Goal: Check status: Check status

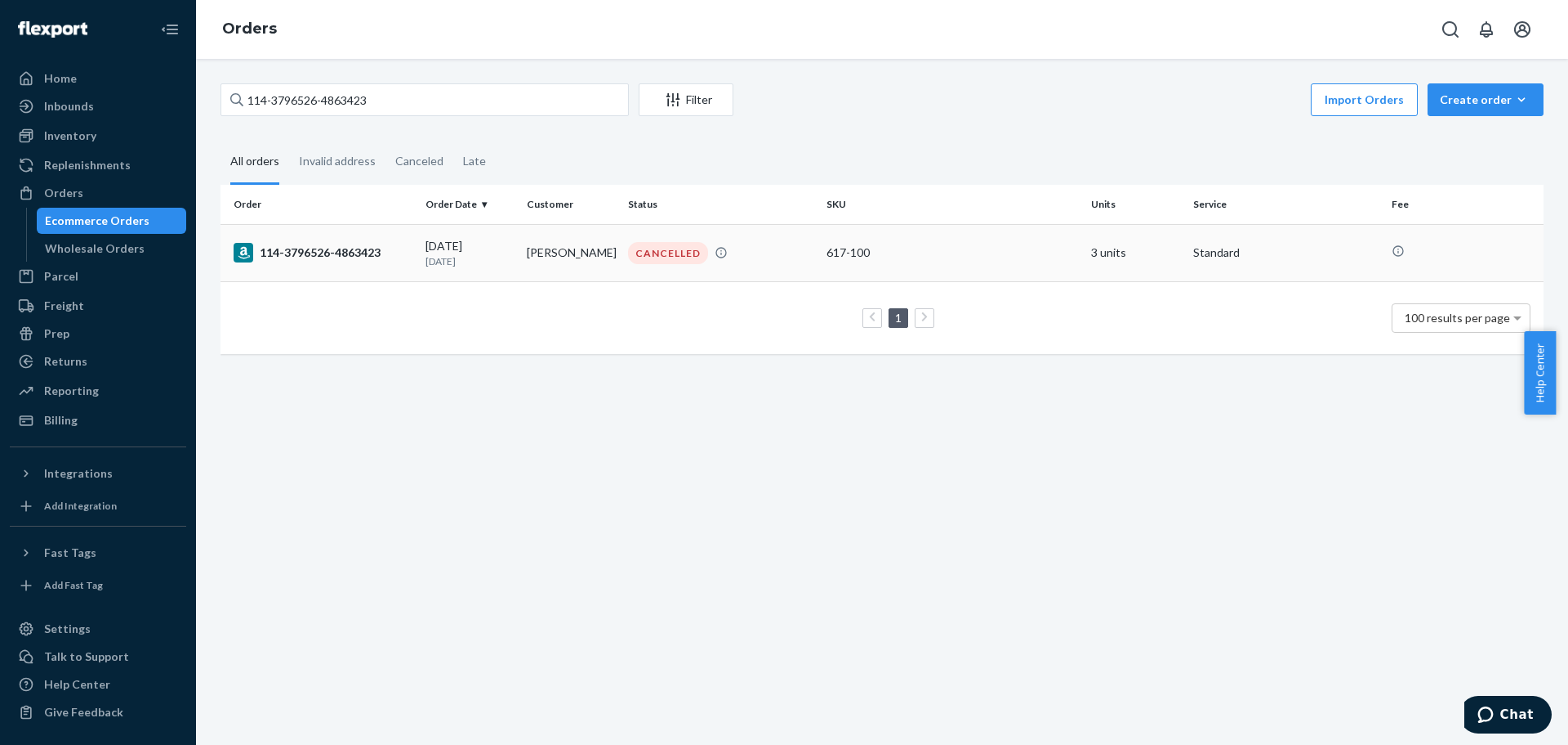
type input "114-3796526-4863423"
click at [273, 263] on div "114-3796526-4863423" at bounding box center [323, 252] width 179 height 20
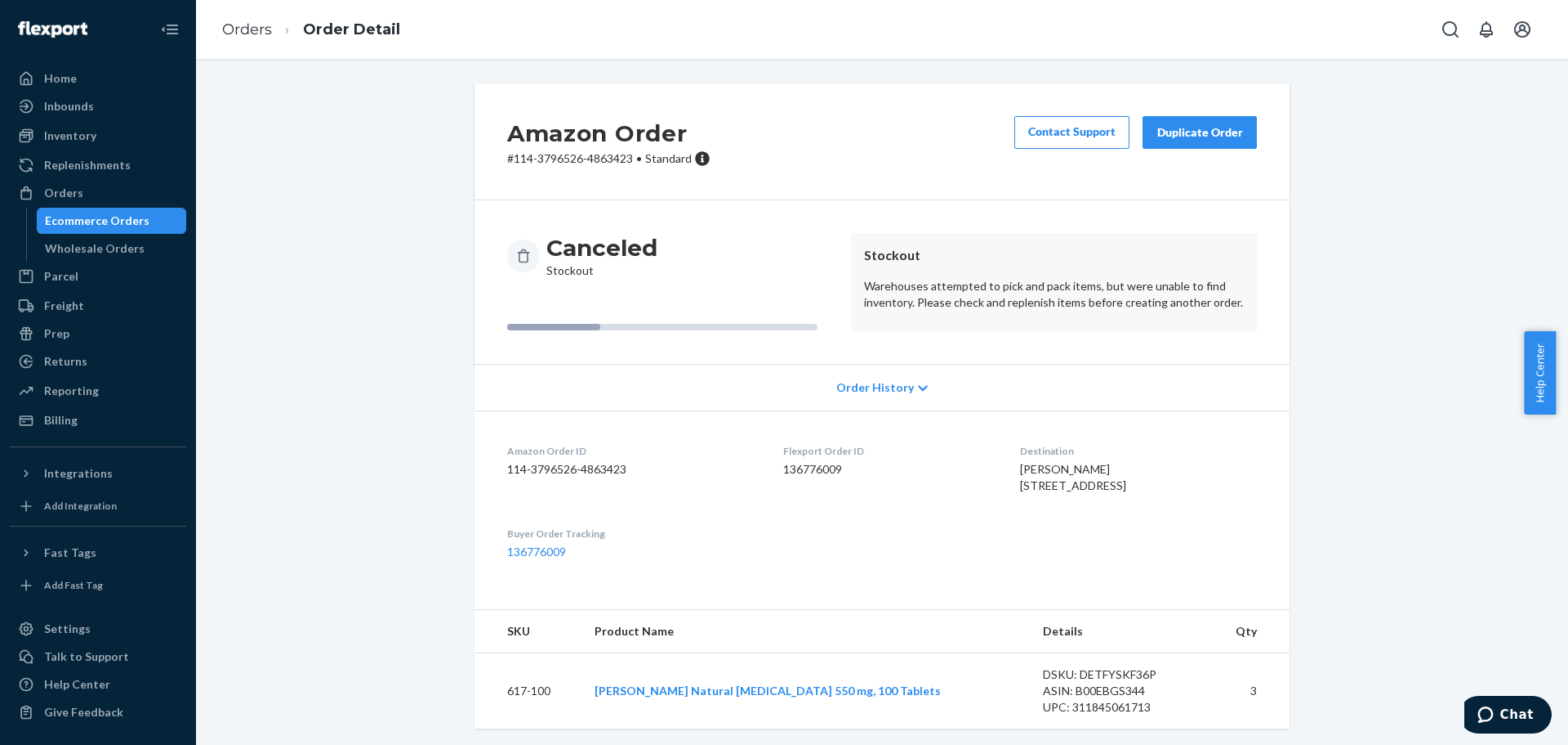
scroll to position [36, 0]
click at [149, 229] on div "Ecommerce Orders" at bounding box center [112, 220] width 147 height 23
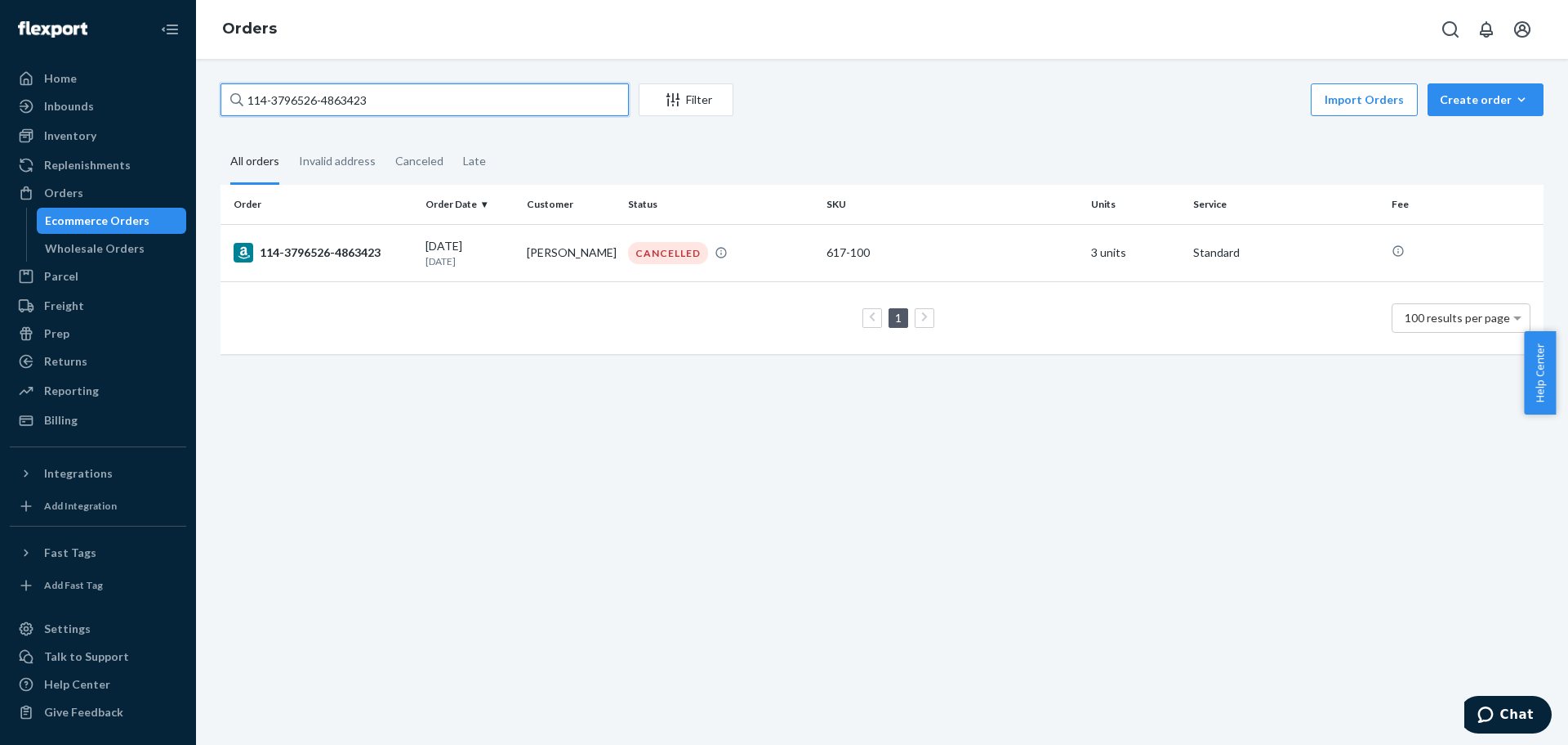
drag, startPoint x: 374, startPoint y: 104, endPoint x: 213, endPoint y: 96, distance: 161.2
click at [213, 96] on div "114-3796526-4863423 Filter Import Orders Create order Ecommerce order Removal o…" at bounding box center [882, 226] width 1348 height 287
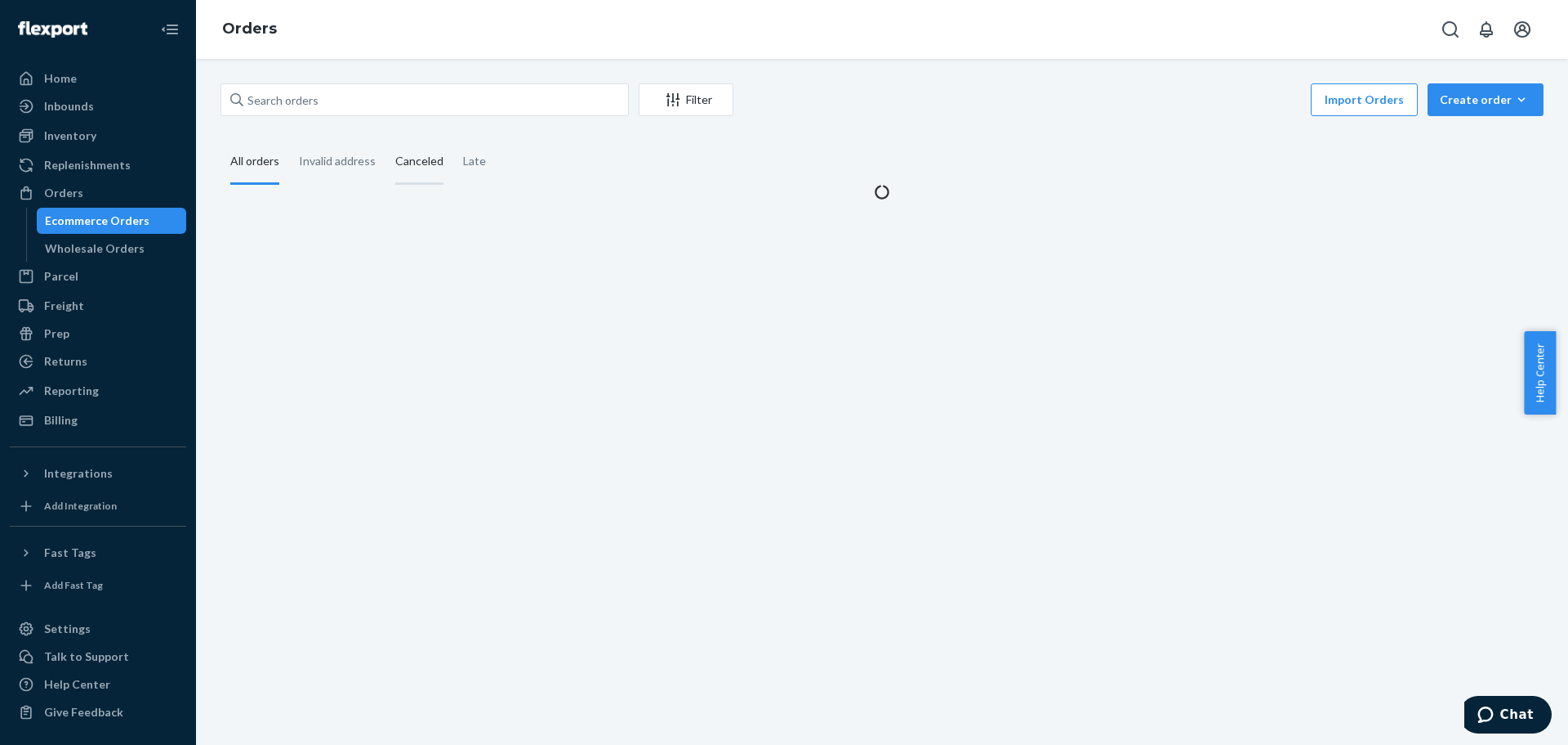
click at [423, 154] on div "Canceled" at bounding box center [420, 162] width 49 height 45
click at [386, 140] on input "Canceled" at bounding box center [386, 140] width 0 height 0
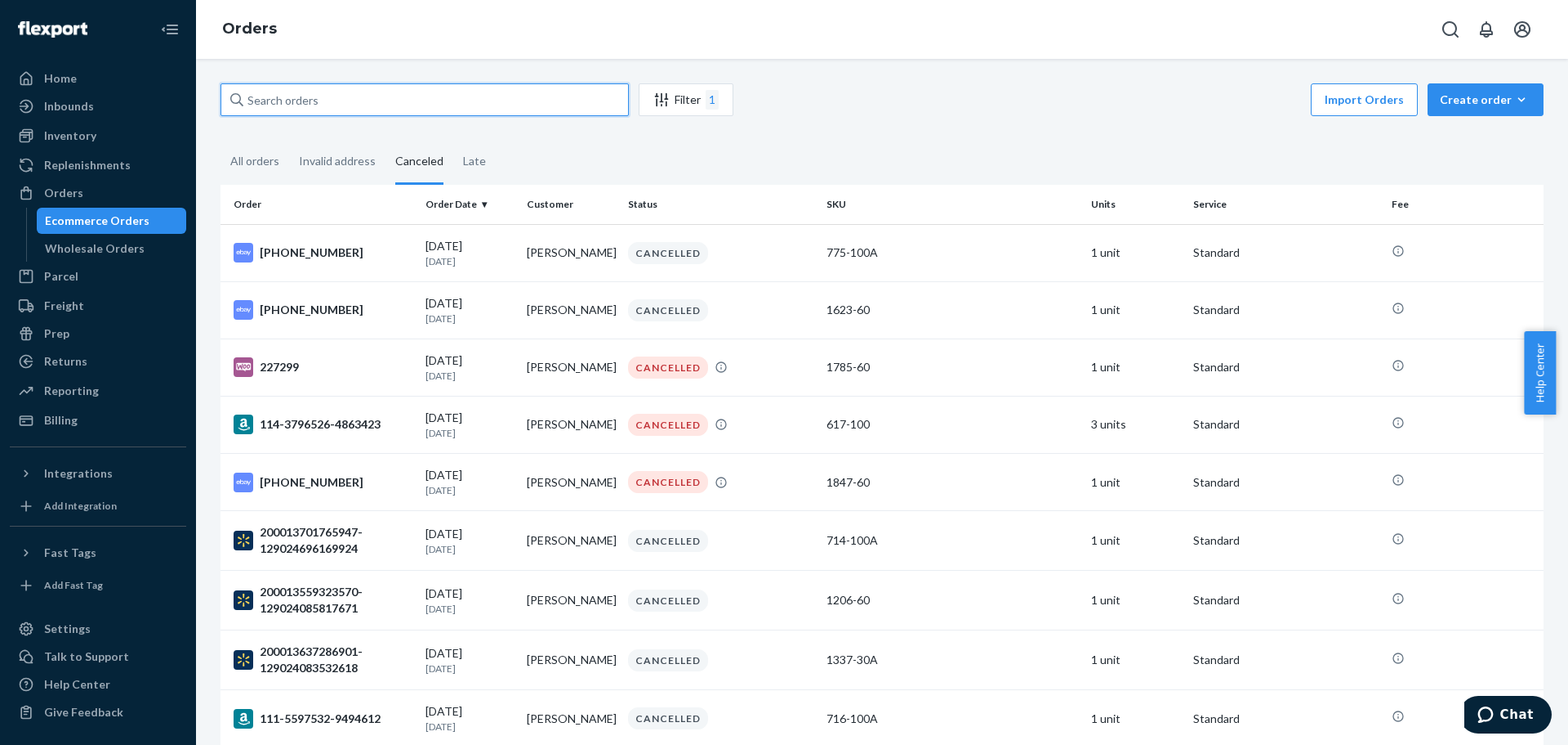
click at [364, 107] on input "text" at bounding box center [424, 100] width 408 height 33
paste input "114-3796526-4863423"
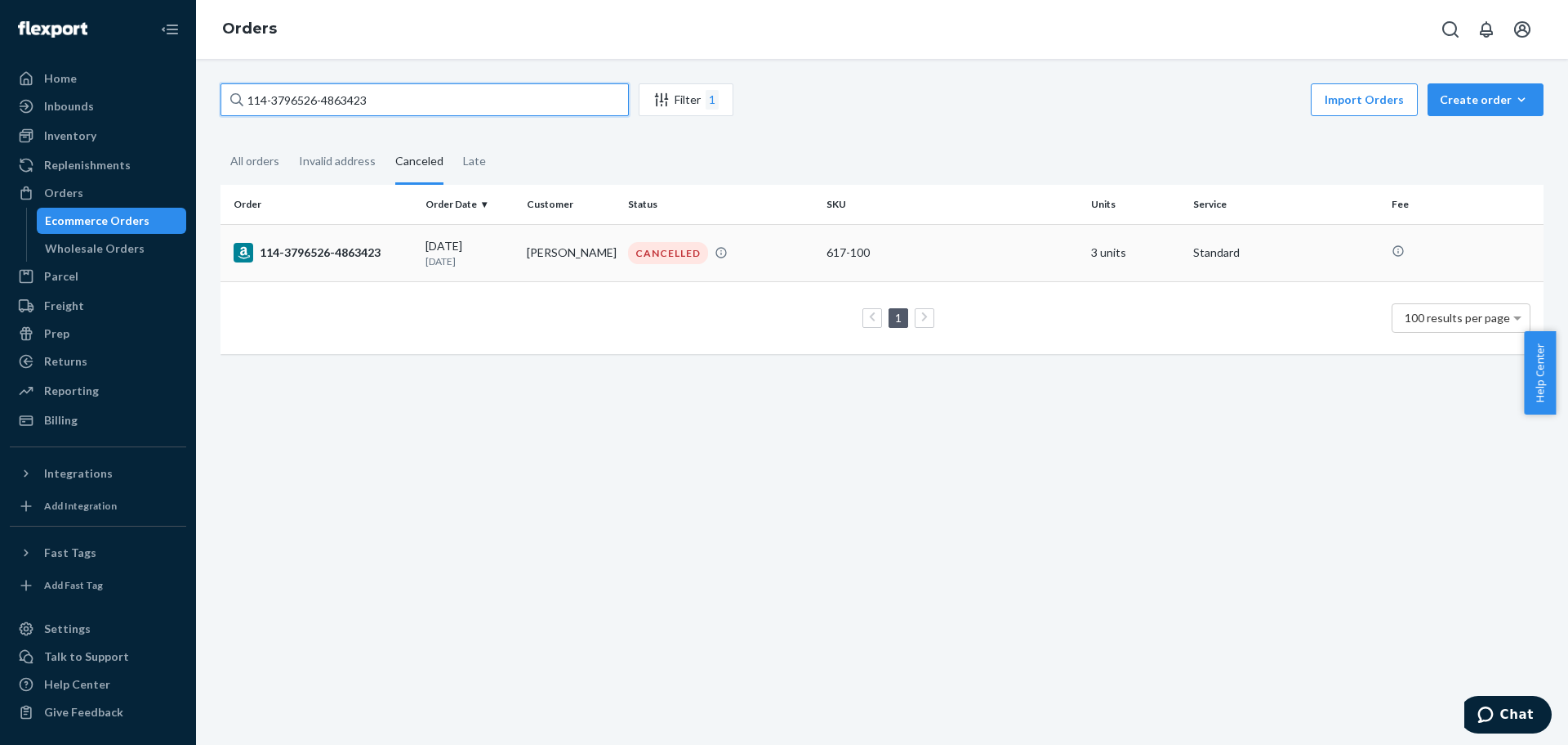
type input "114-3796526-4863423"
click at [324, 257] on div "114-3796526-4863423" at bounding box center [323, 252] width 179 height 20
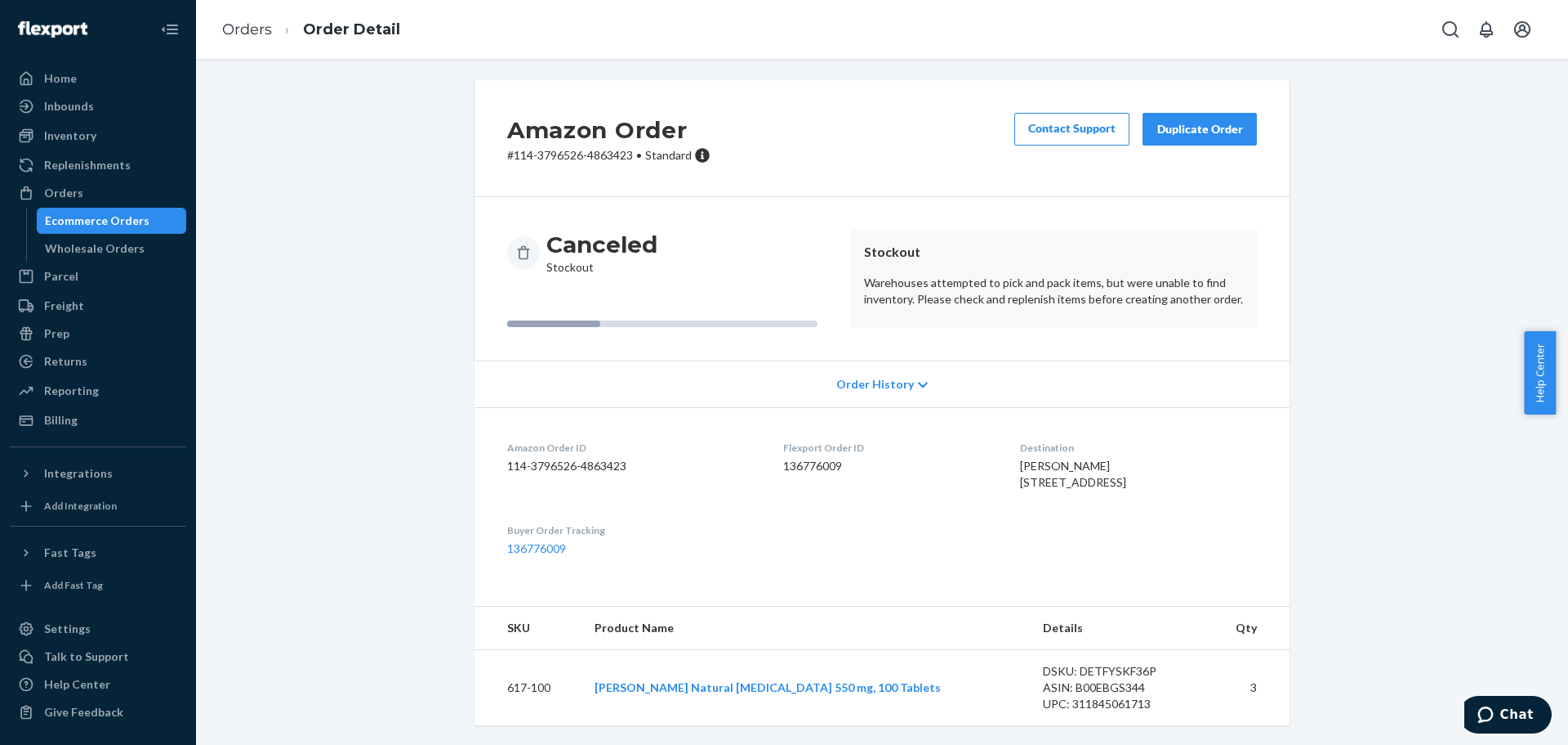
scroll to position [36, 0]
drag, startPoint x: 1109, startPoint y: 433, endPoint x: 990, endPoint y: 429, distance: 119.1
click at [990, 429] on dl "Amazon Order ID 114-3796526-4863423 Flexport Order ID 136776009 Destination [PE…" at bounding box center [882, 498] width 815 height 182
click at [1020, 459] on span "[PERSON_NAME] [STREET_ADDRESS]" at bounding box center [1073, 474] width 107 height 30
drag, startPoint x: 1103, startPoint y: 435, endPoint x: 999, endPoint y: 435, distance: 104.0
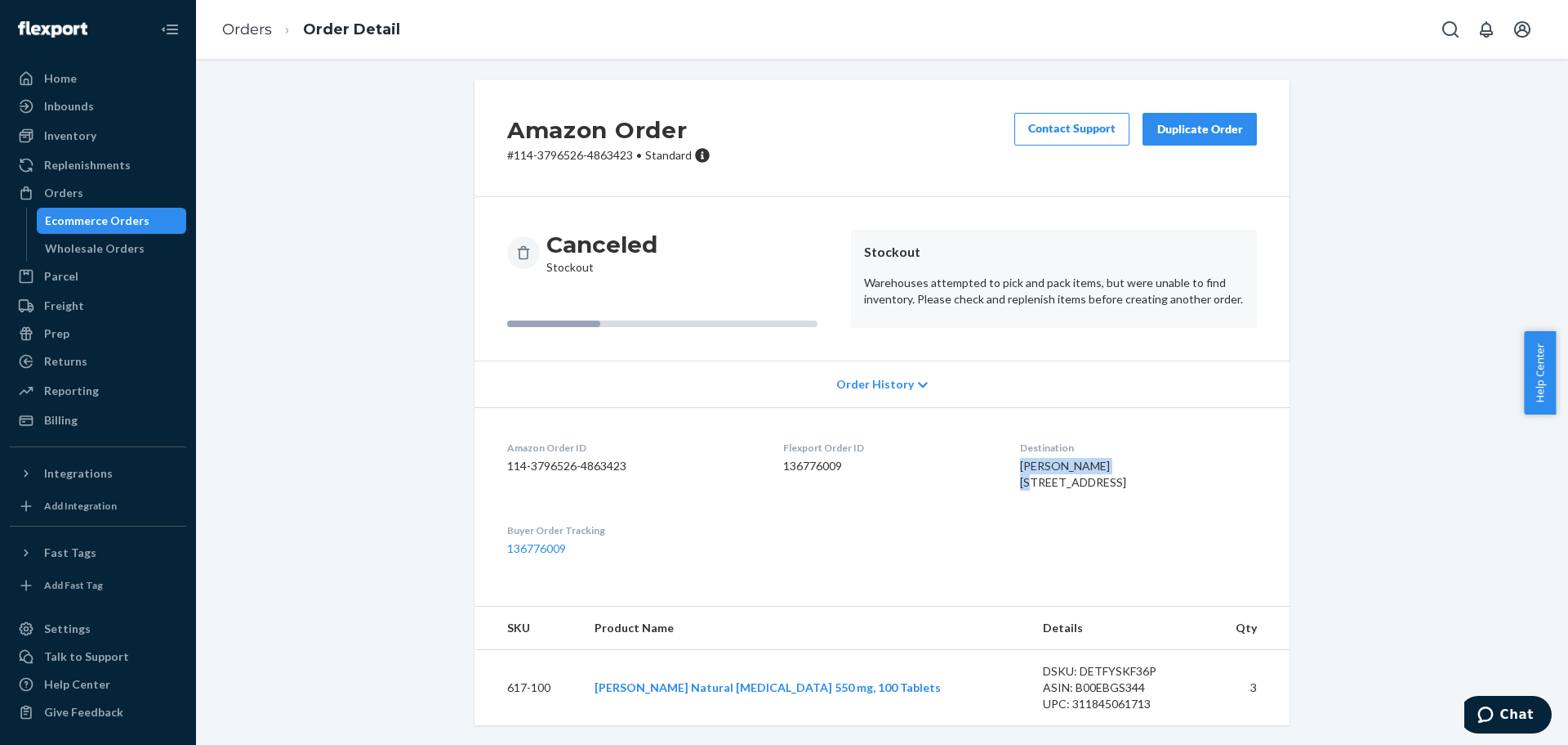
click at [999, 435] on dl "Amazon Order ID 114-3796526-4863423 Flexport Order ID 136776009 Destination [PE…" at bounding box center [882, 498] width 815 height 182
copy span "[PERSON_NAME]"
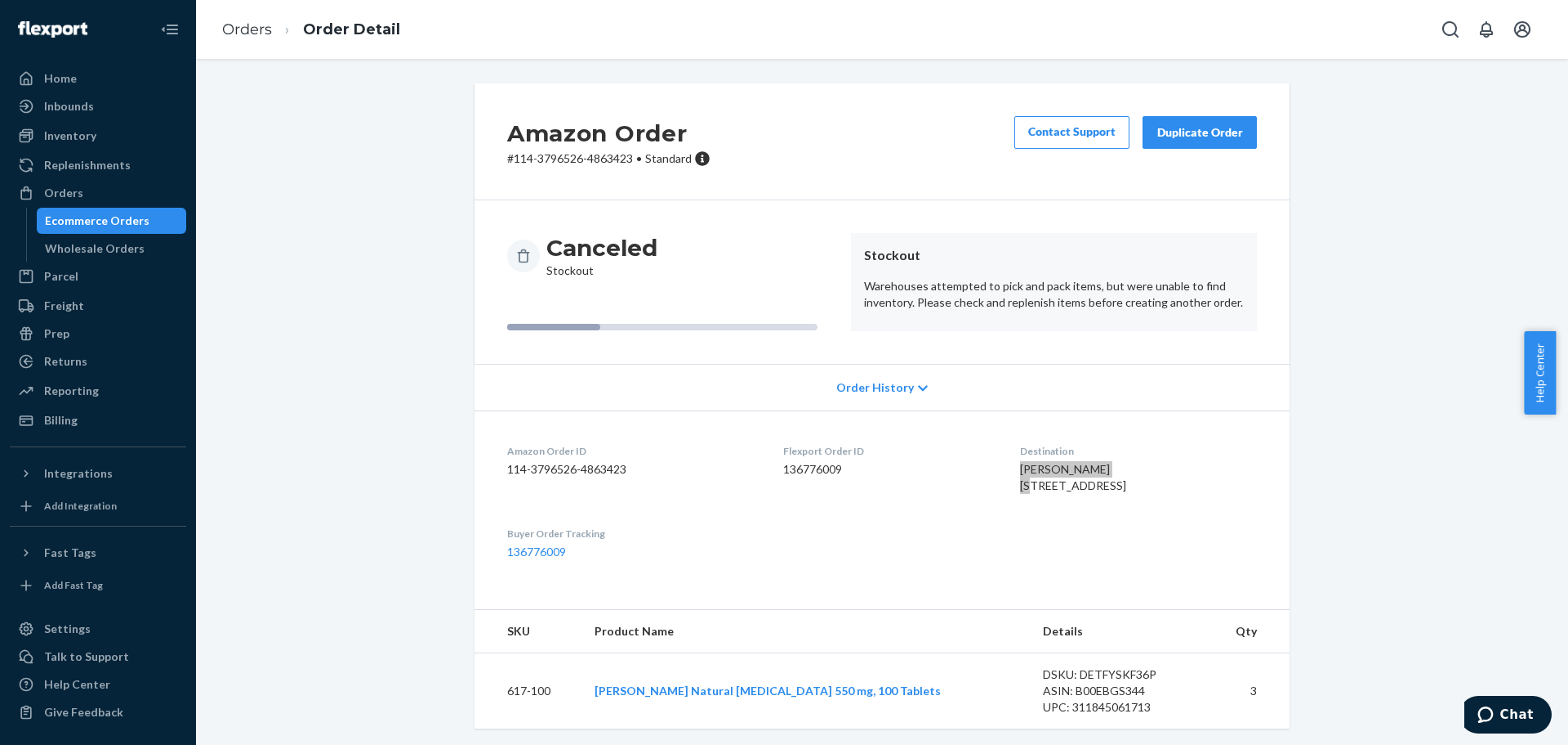
scroll to position [0, 0]
click at [110, 210] on div "Ecommerce Orders" at bounding box center [112, 220] width 147 height 23
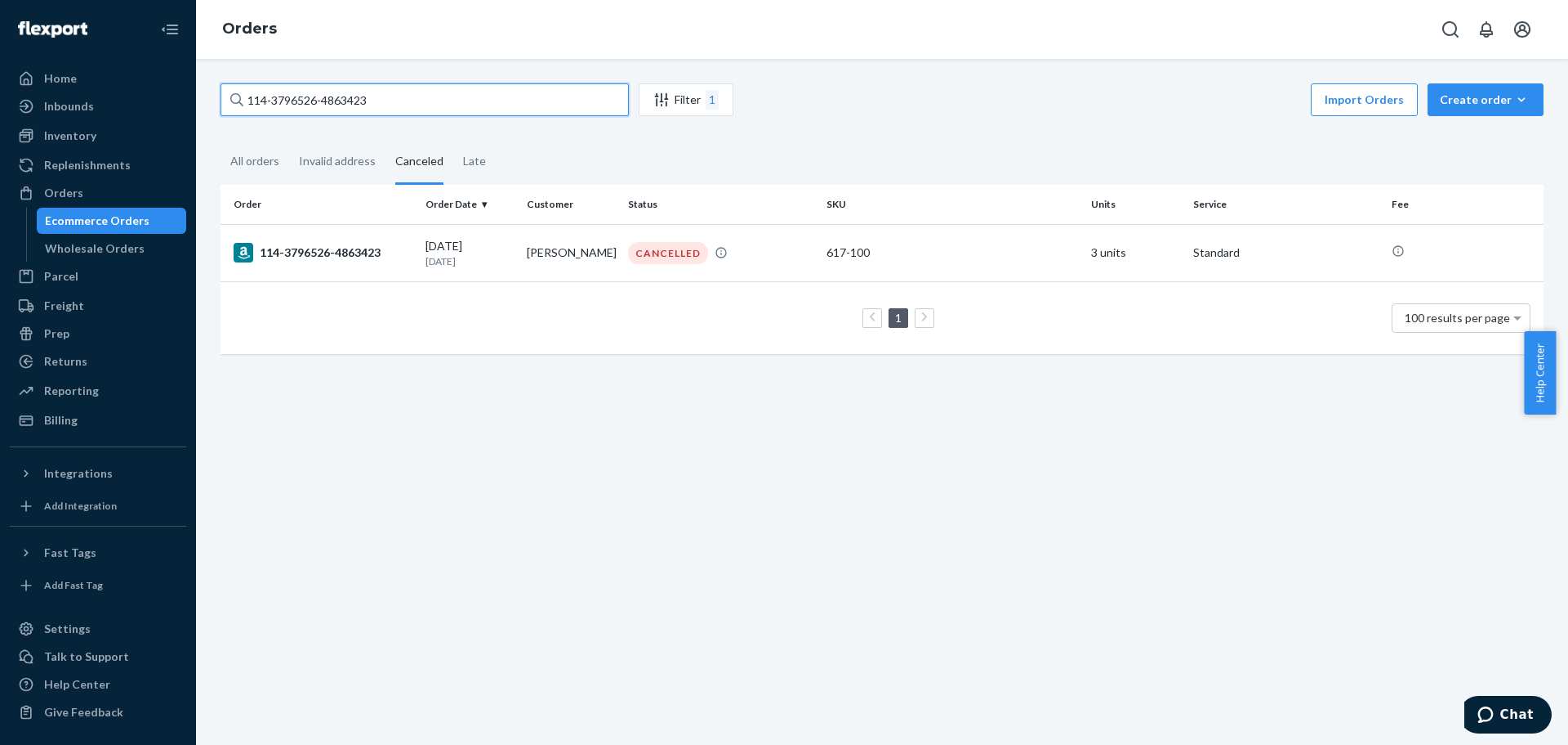
drag, startPoint x: 270, startPoint y: 85, endPoint x: 189, endPoint y: 78, distance: 81.3
click at [189, 78] on div "Home Inbounds Shipping Plans Problems Inventory Products Lot & Expiration Reple…" at bounding box center [784, 372] width 1568 height 745
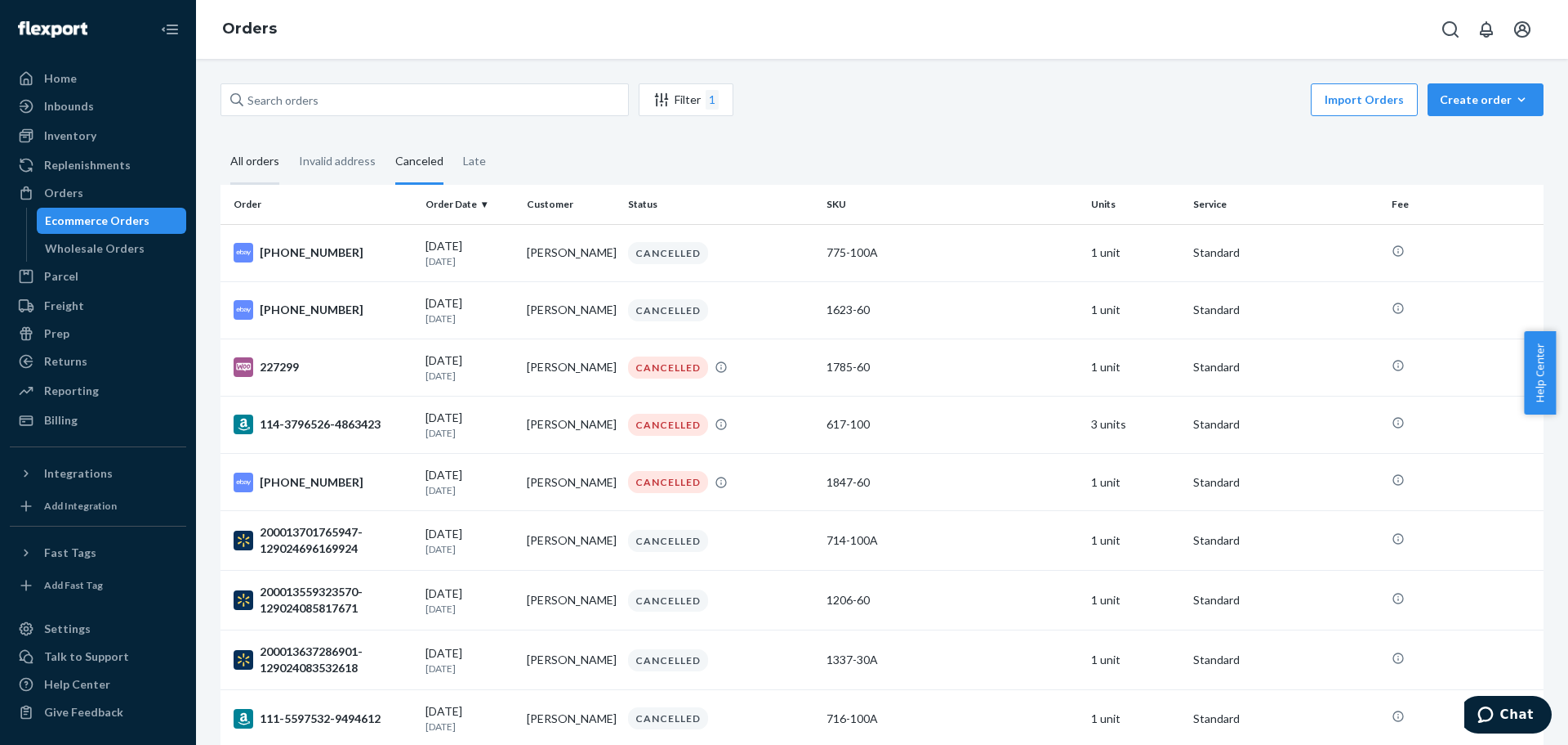
click at [243, 159] on div "All orders" at bounding box center [255, 162] width 49 height 45
click at [220, 140] on input "All orders" at bounding box center [220, 140] width 0 height 0
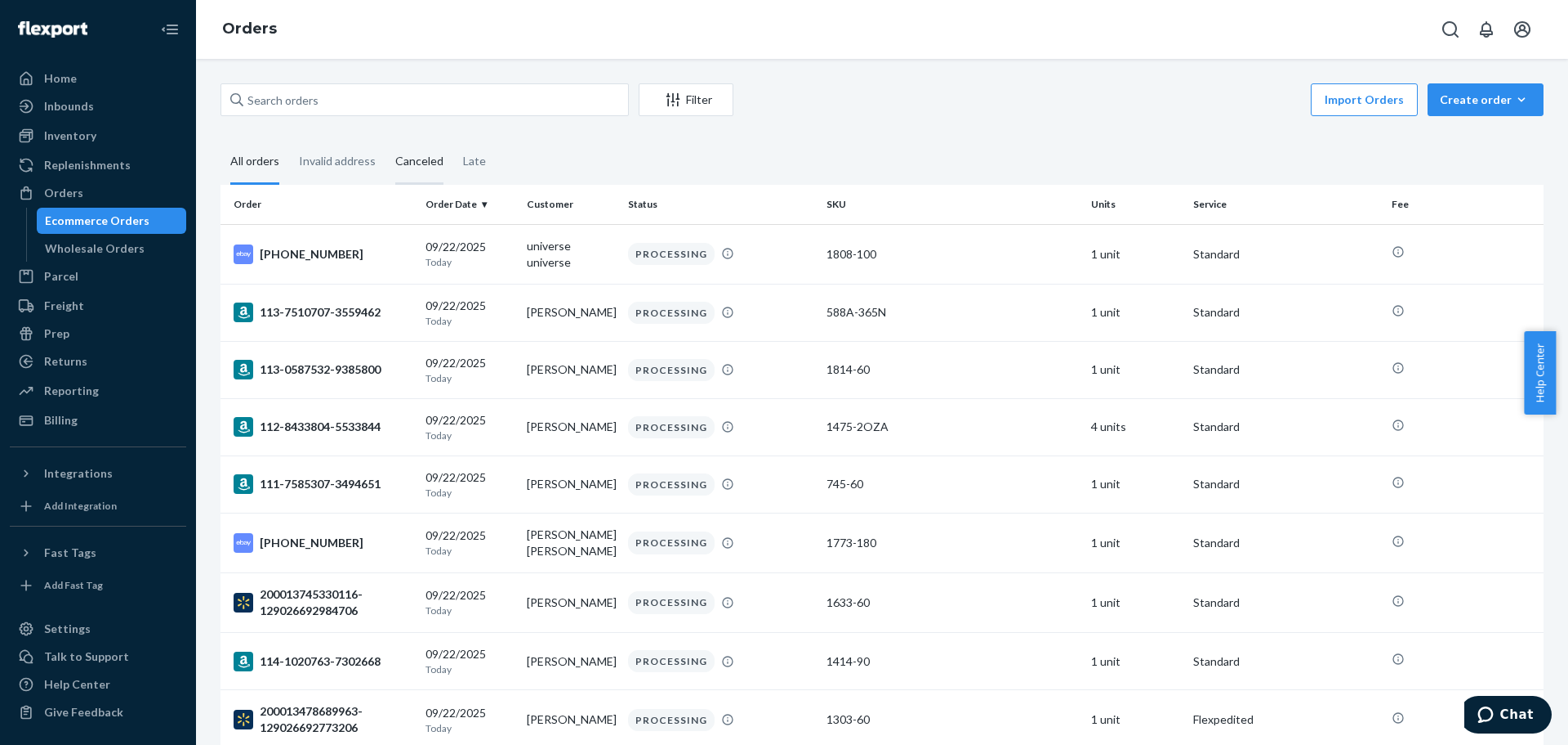
click at [389, 159] on div "Canceled" at bounding box center [420, 162] width 68 height 45
click at [386, 140] on input "Canceled" at bounding box center [386, 140] width 0 height 0
